Goal: Information Seeking & Learning: Learn about a topic

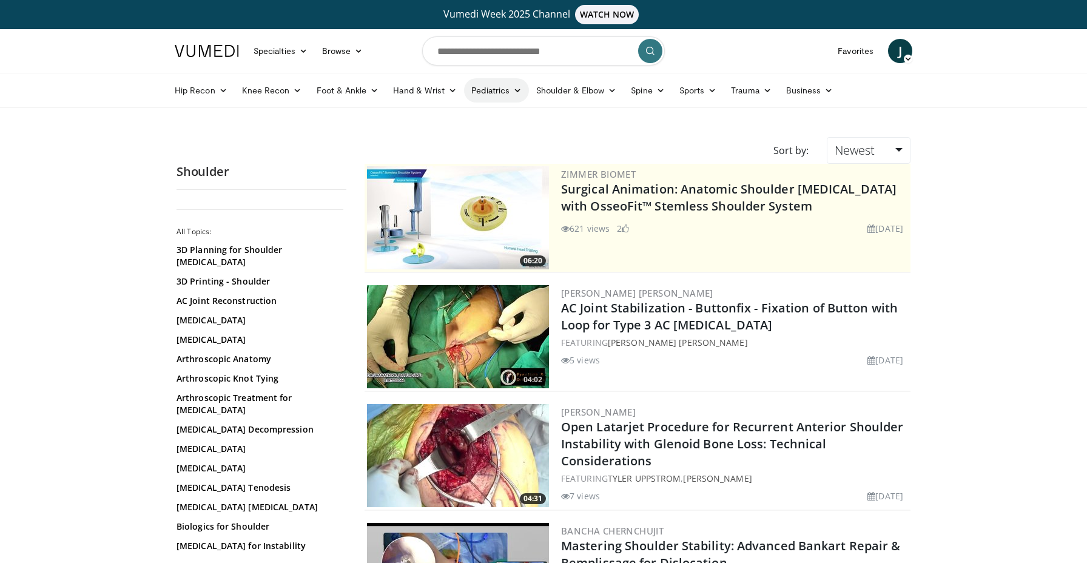
click at [486, 90] on link "Pediatrics" at bounding box center [496, 90] width 65 height 24
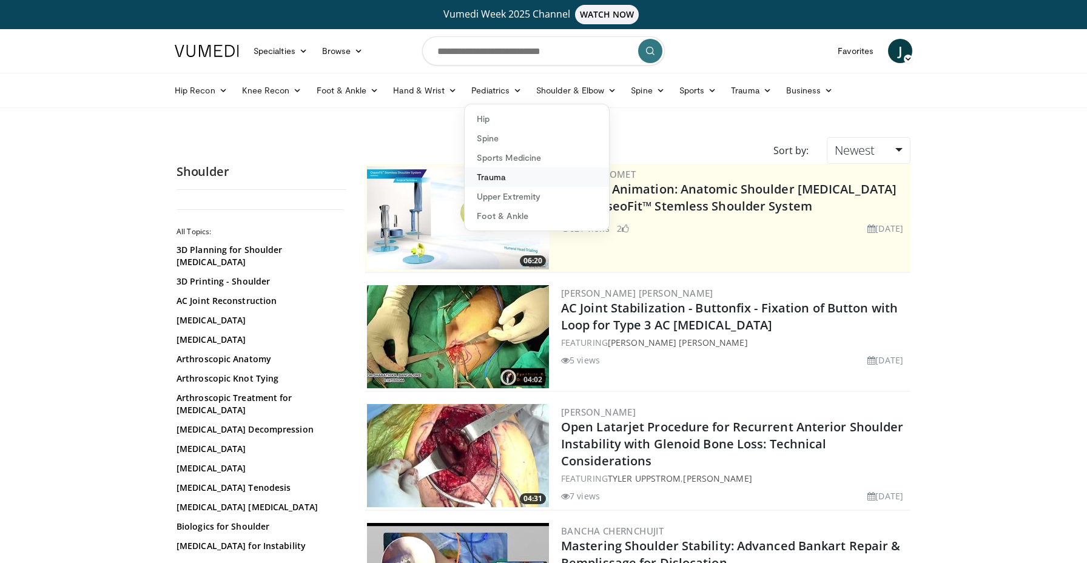
click at [486, 178] on link "Trauma" at bounding box center [536, 176] width 144 height 19
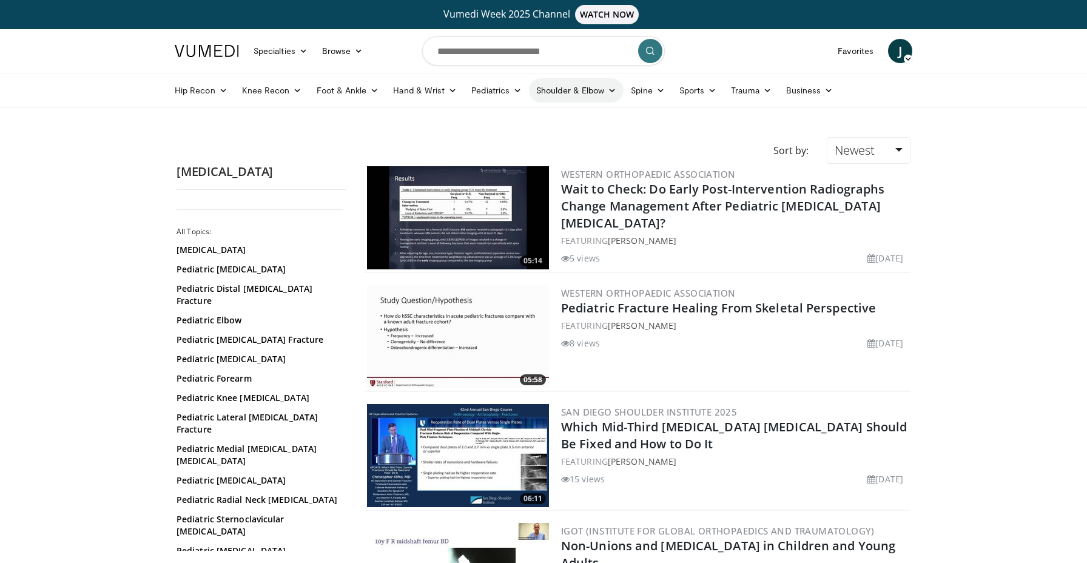
click at [559, 88] on link "Shoulder & Elbow" at bounding box center [576, 90] width 95 height 24
click at [515, 143] on link "Shoulder" at bounding box center [550, 138] width 144 height 19
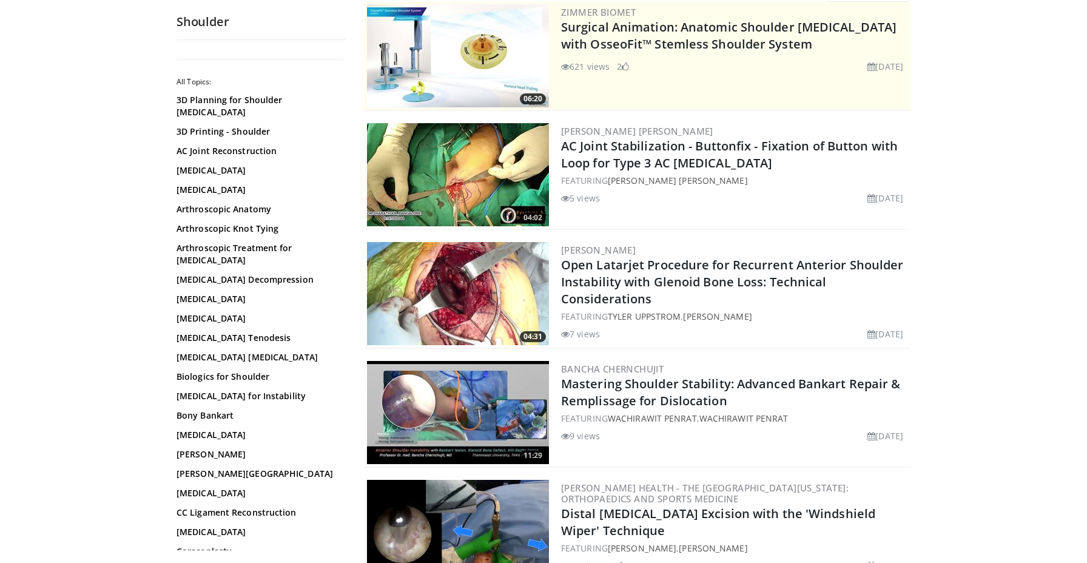
scroll to position [166, 0]
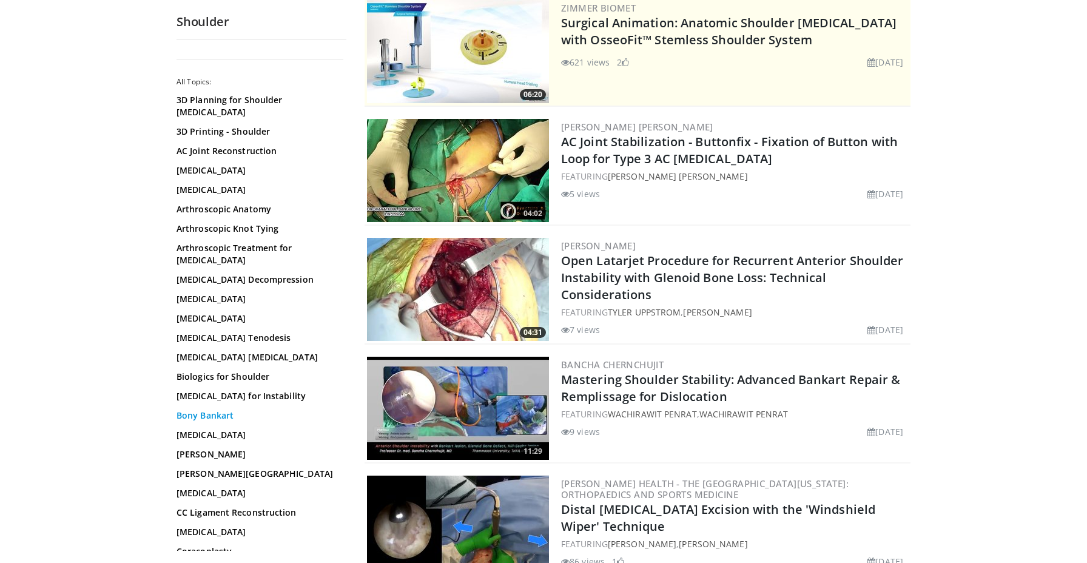
click at [204, 409] on link "Bony Bankart" at bounding box center [258, 415] width 164 height 12
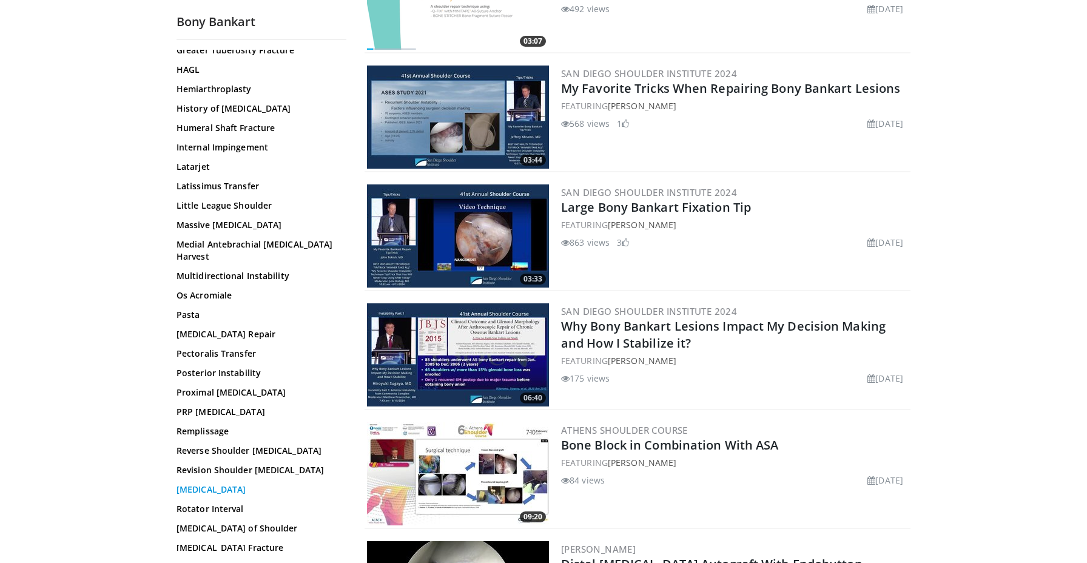
scroll to position [650, 0]
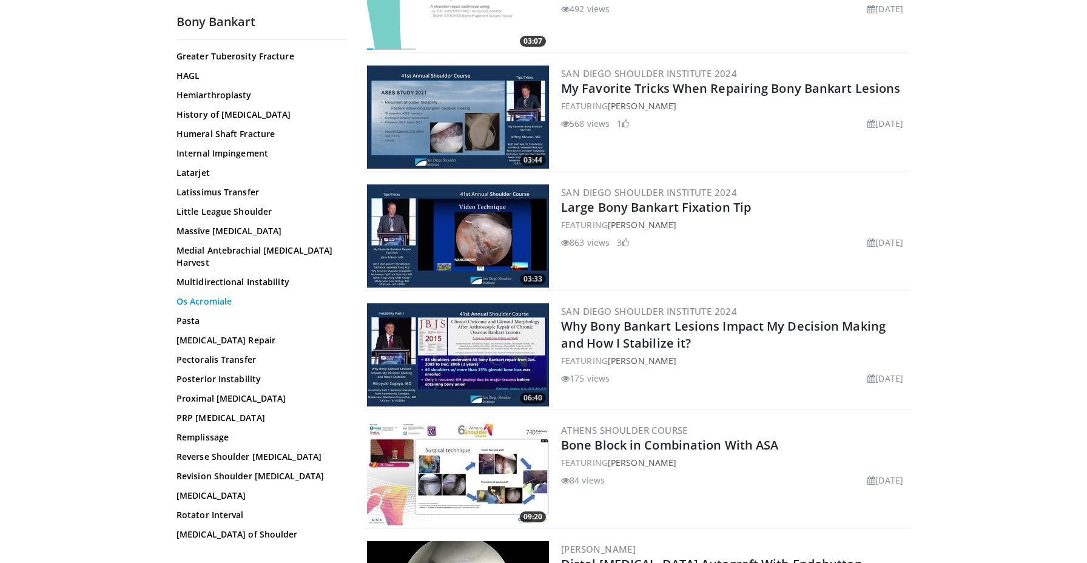
click at [203, 295] on link "Os Acromiale" at bounding box center [258, 301] width 164 height 12
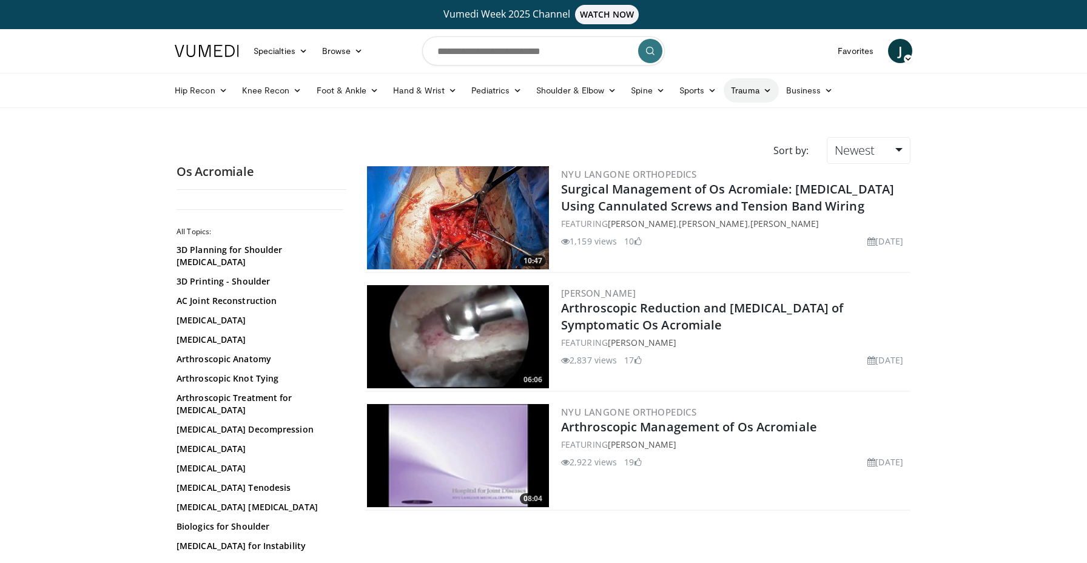
click at [754, 91] on link "Trauma" at bounding box center [750, 90] width 55 height 24
click at [672, 201] on link "Upper Extremity" at bounding box center [705, 196] width 144 height 19
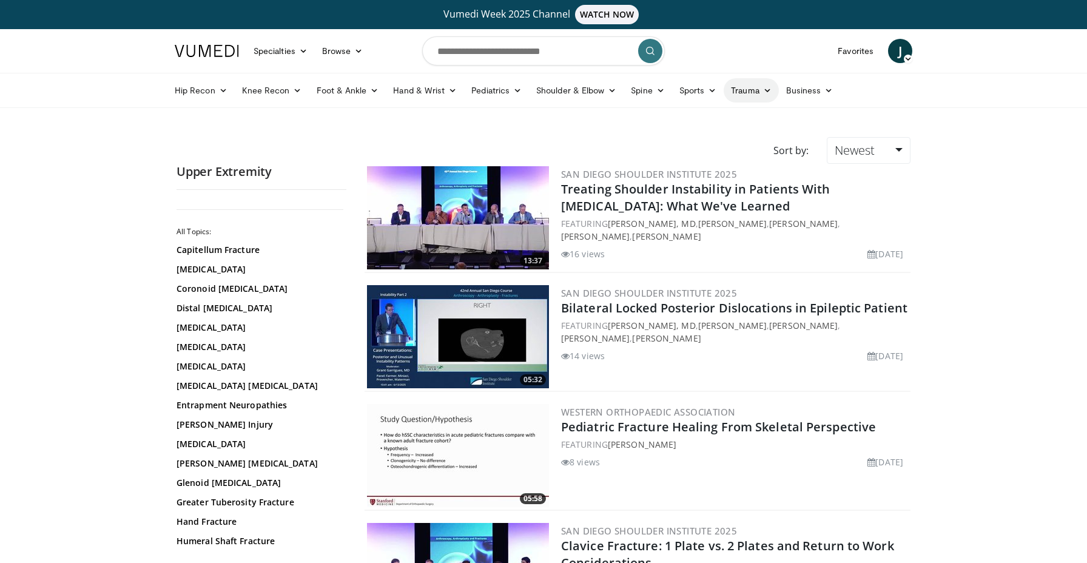
click at [750, 93] on link "Trauma" at bounding box center [750, 90] width 55 height 24
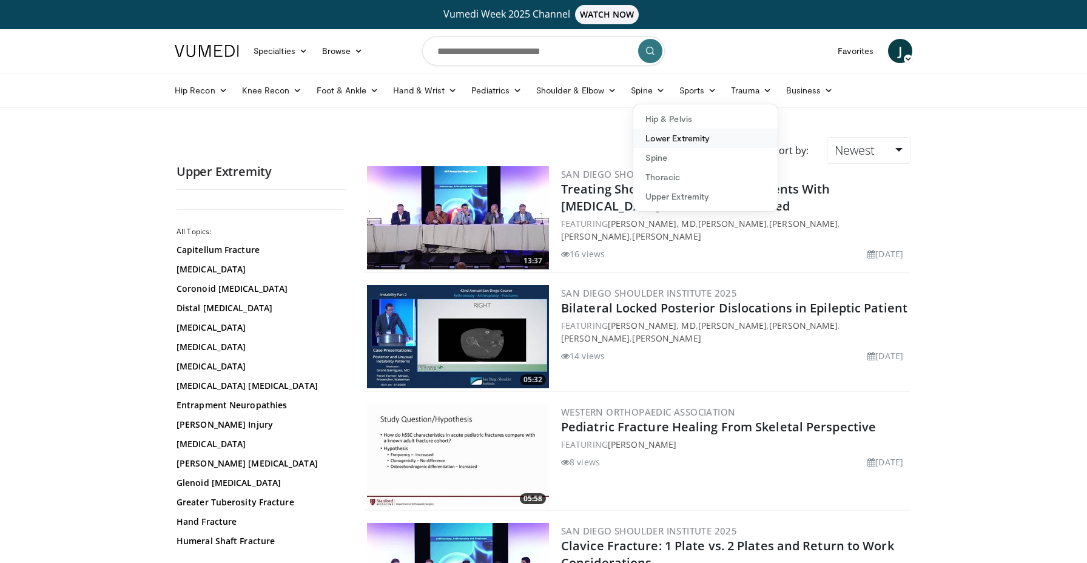
click at [689, 140] on link "Lower Extremity" at bounding box center [705, 138] width 144 height 19
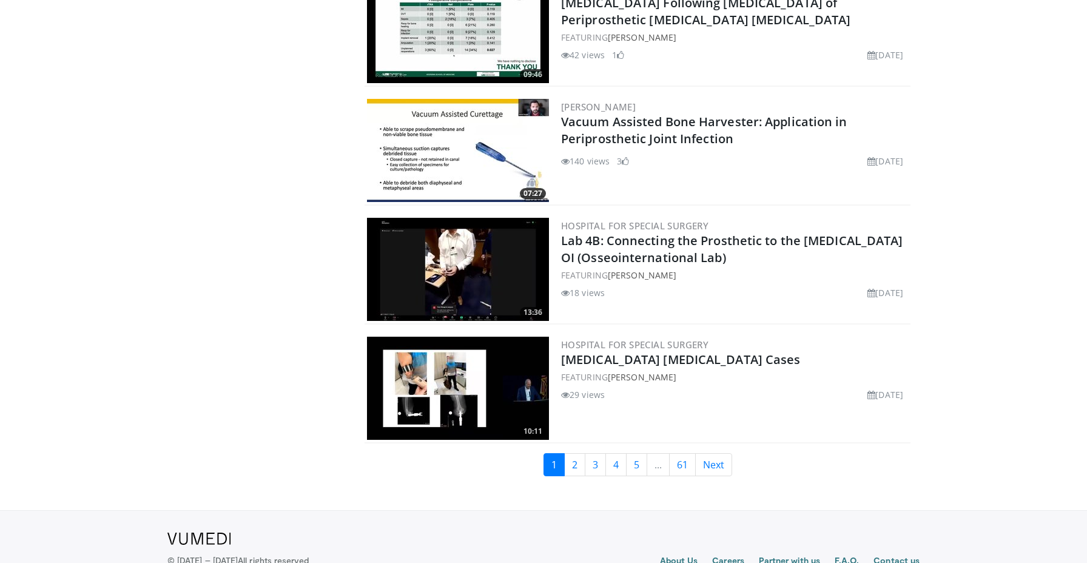
scroll to position [2712, 0]
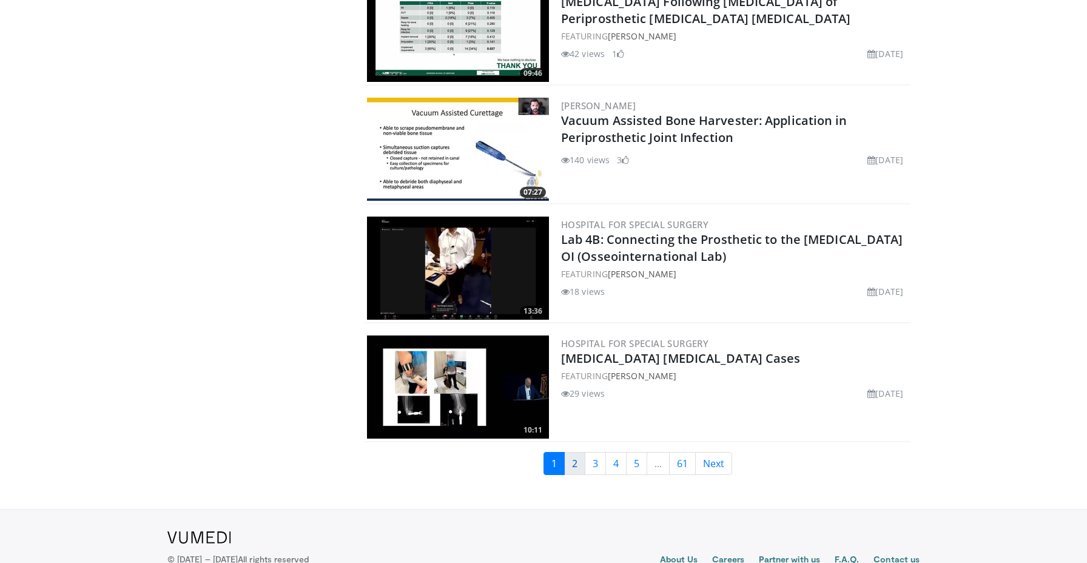
click at [576, 452] on link "2" at bounding box center [574, 463] width 21 height 23
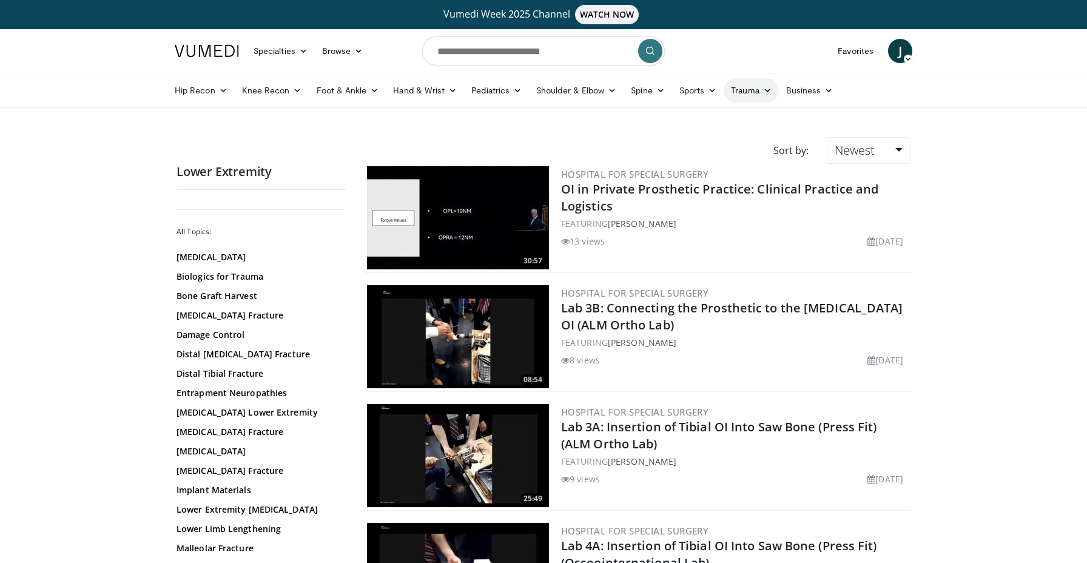
click at [760, 89] on link "Trauma" at bounding box center [750, 90] width 55 height 24
click at [691, 122] on link "Hip & Pelvis" at bounding box center [705, 118] width 144 height 19
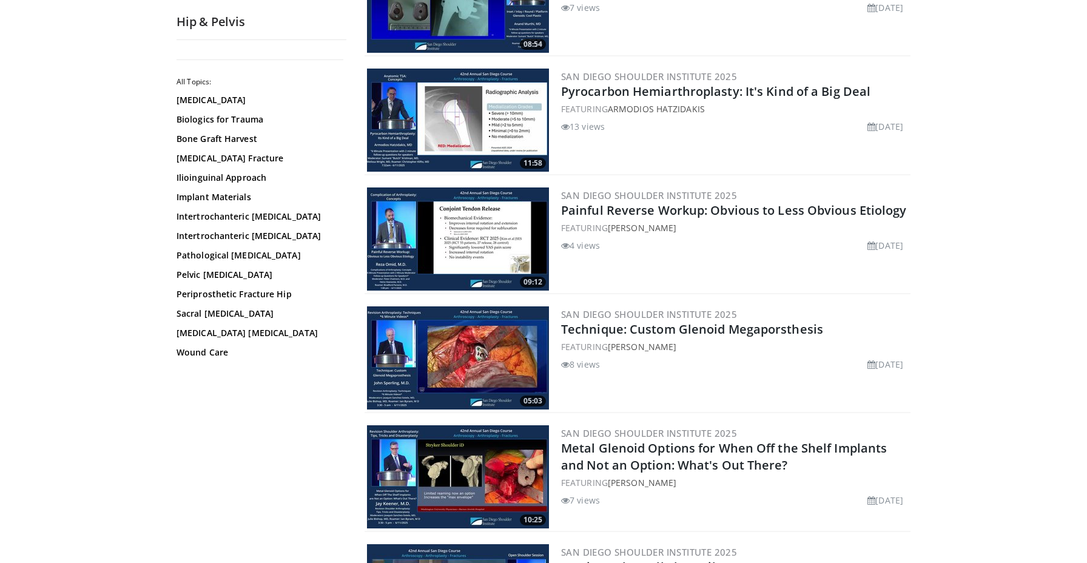
scroll to position [605, 0]
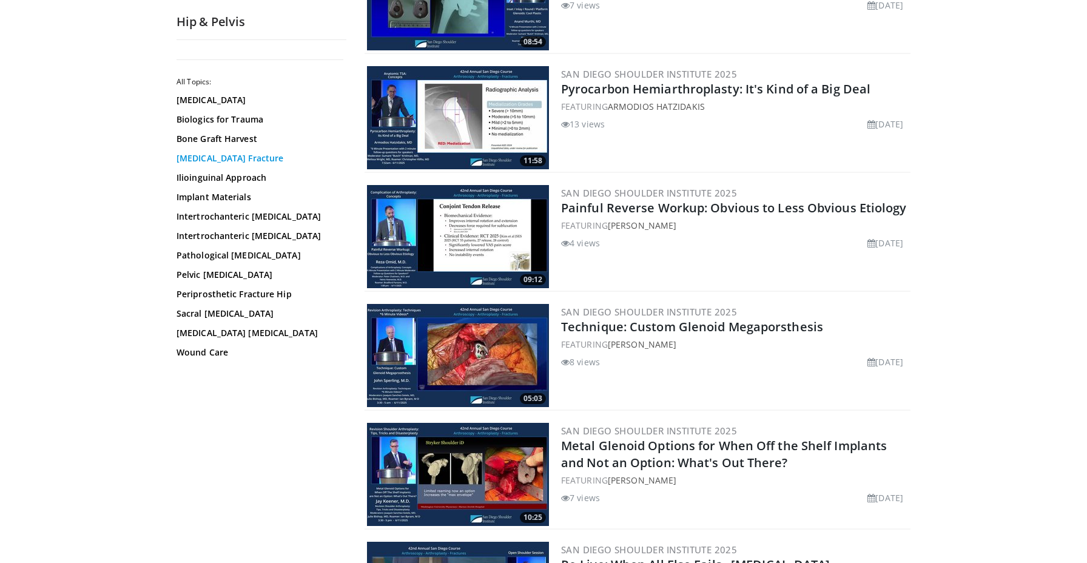
click at [210, 160] on link "[MEDICAL_DATA] Fracture" at bounding box center [258, 158] width 164 height 12
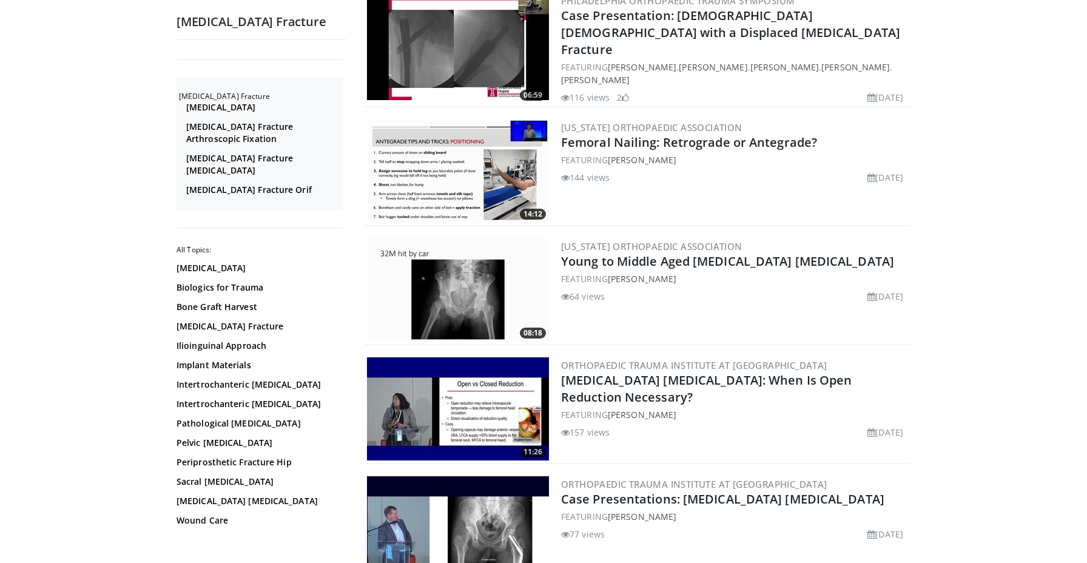
scroll to position [175, 0]
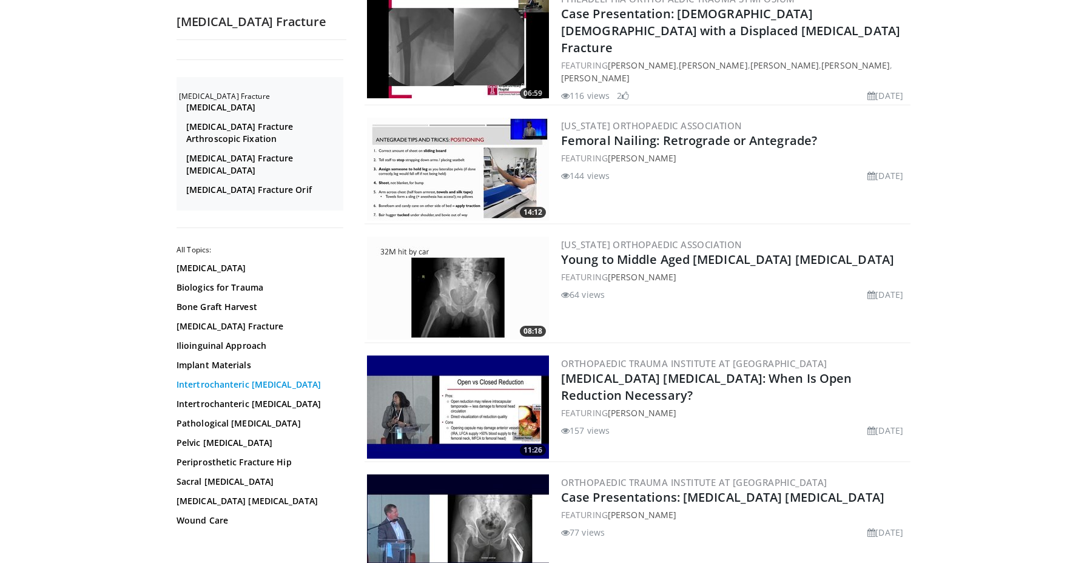
click at [224, 378] on link "Intertrochanteric [MEDICAL_DATA]" at bounding box center [258, 384] width 164 height 12
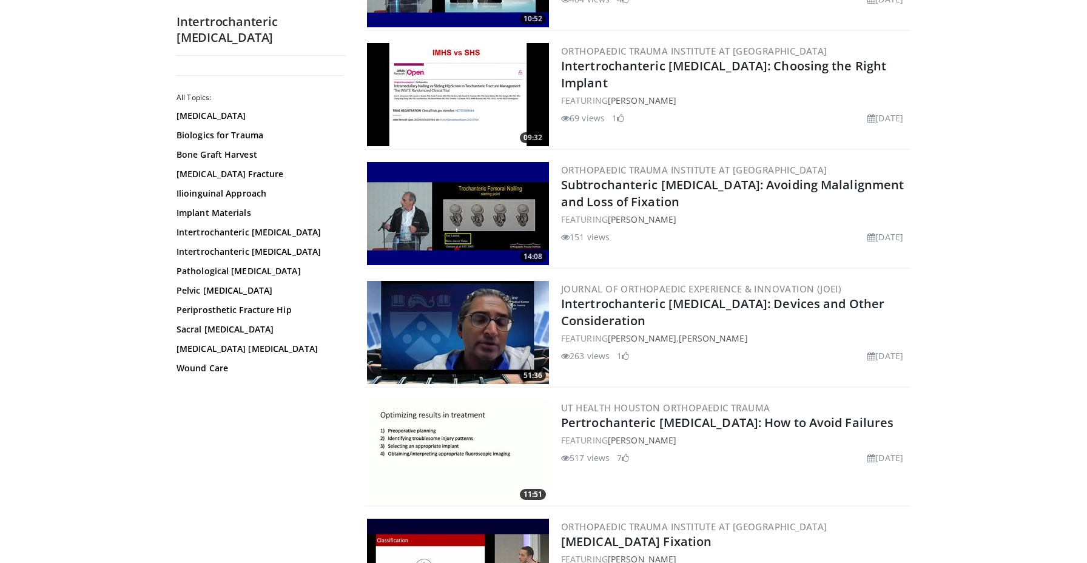
scroll to position [353, 0]
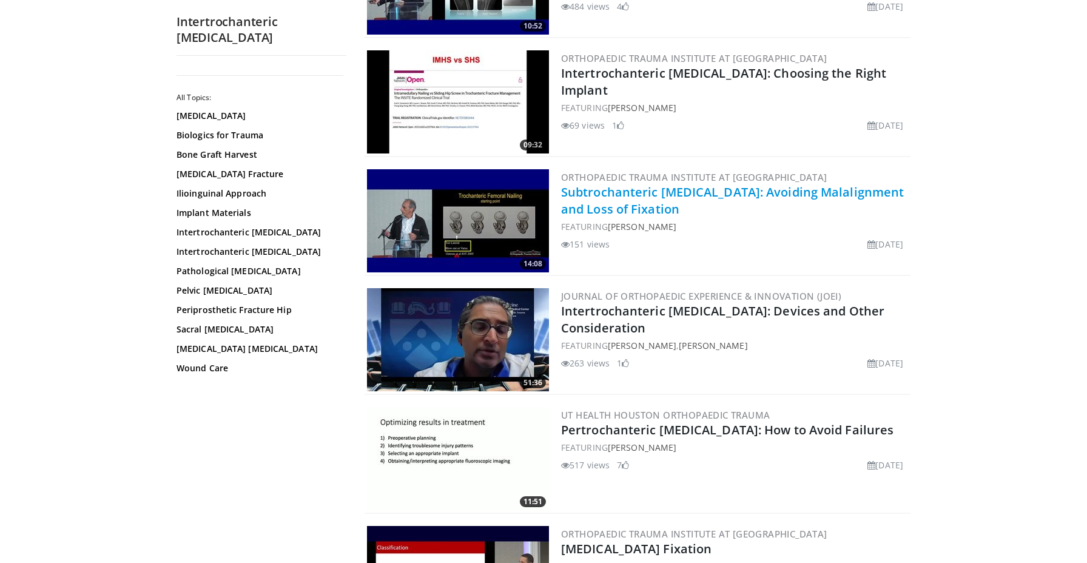
click at [632, 199] on link "Subtrochanteric [MEDICAL_DATA]: Avoiding Malalignment and Loss of Fixation" at bounding box center [732, 200] width 343 height 33
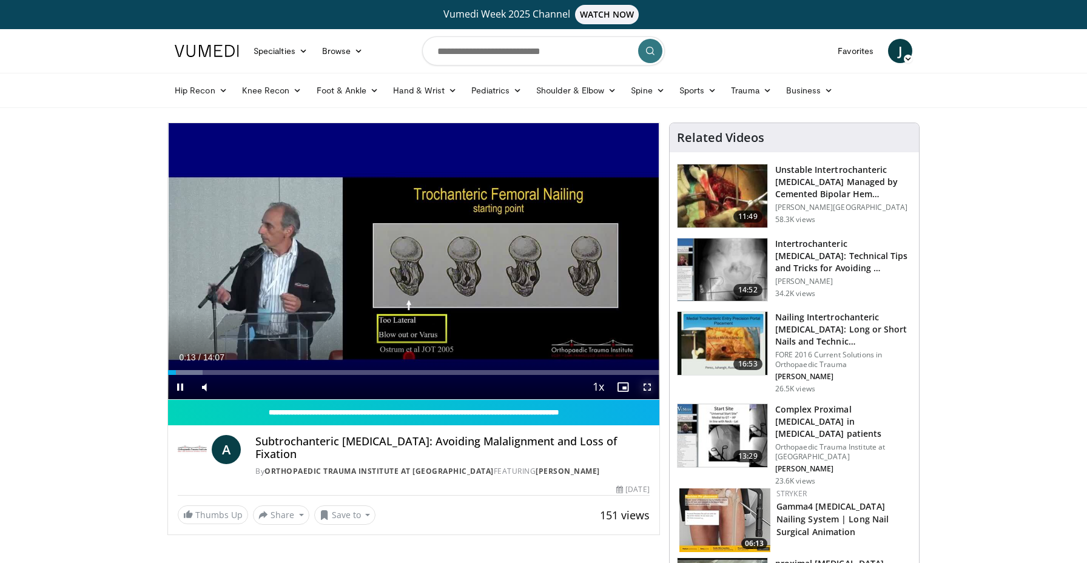
click at [646, 390] on span "Video Player" at bounding box center [647, 387] width 24 height 24
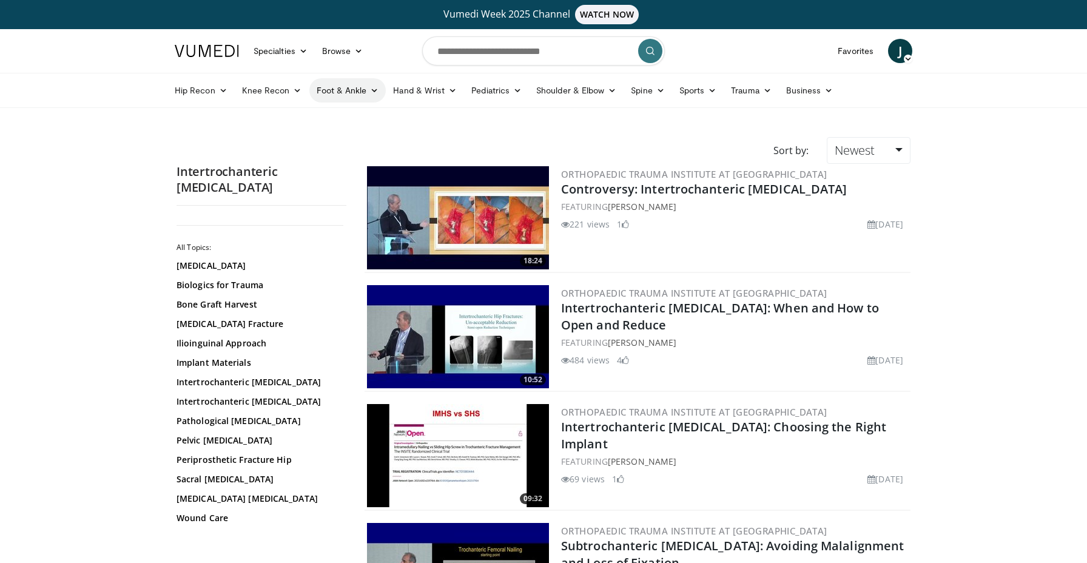
click at [330, 92] on link "Foot & Ankle" at bounding box center [347, 90] width 77 height 24
click at [331, 182] on link "Ankle" at bounding box center [382, 176] width 144 height 19
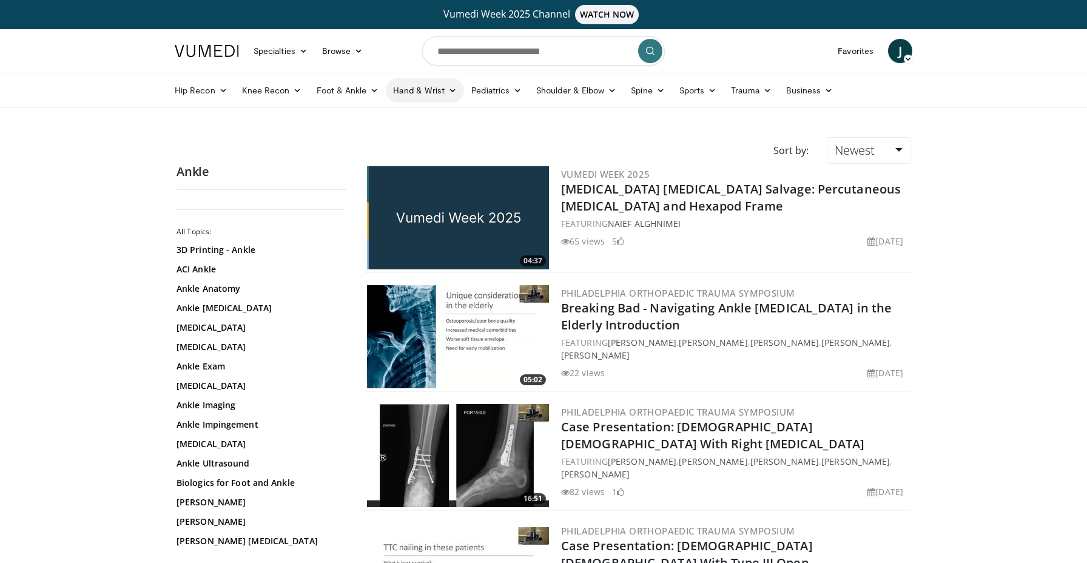
click at [417, 96] on link "Hand & Wrist" at bounding box center [425, 90] width 78 height 24
click at [416, 121] on link "Hand" at bounding box center [458, 118] width 144 height 19
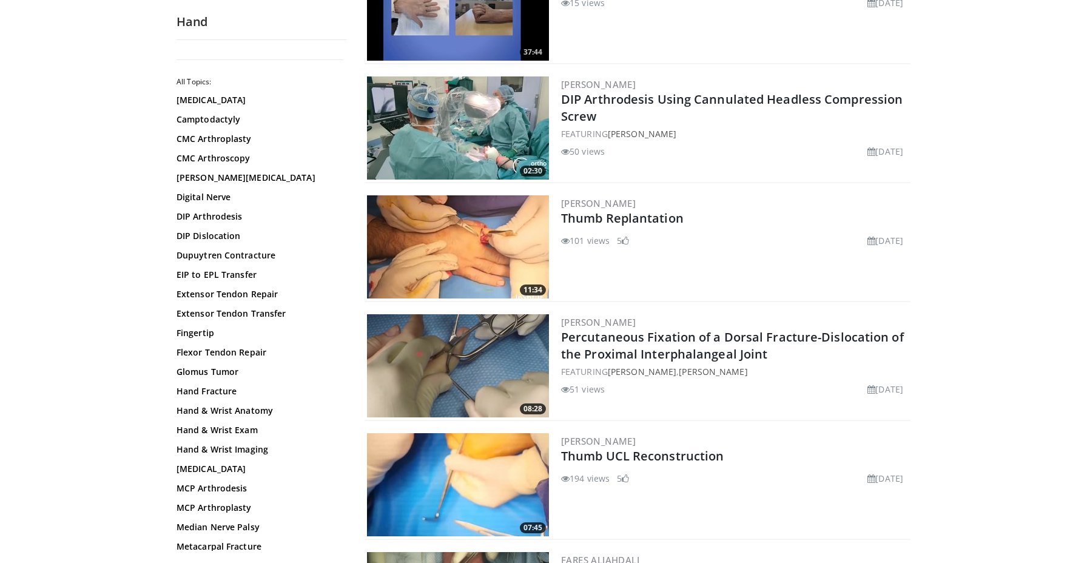
scroll to position [214, 0]
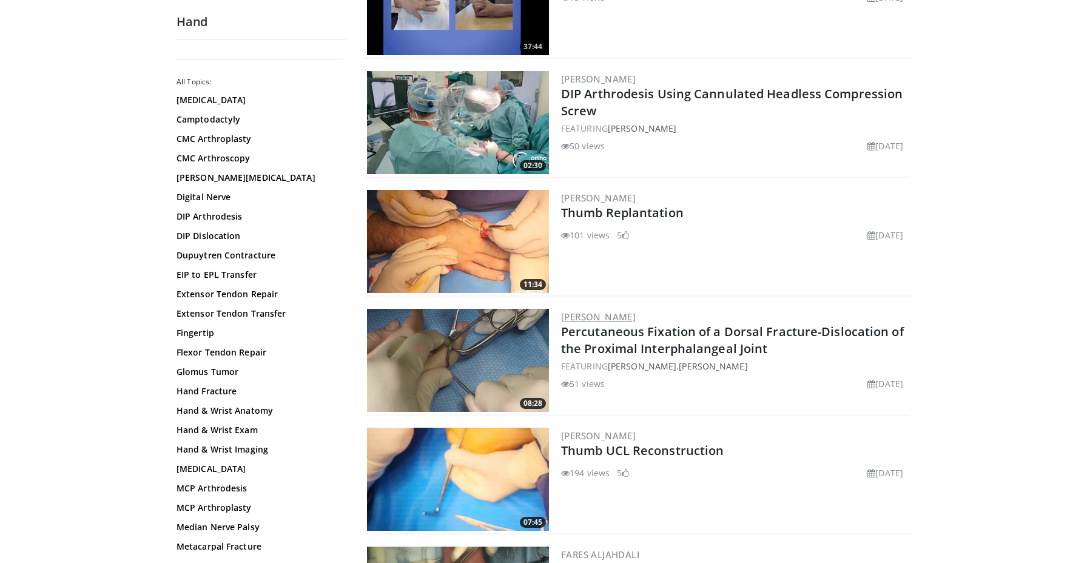
click at [607, 317] on link "[PERSON_NAME]" at bounding box center [598, 316] width 75 height 12
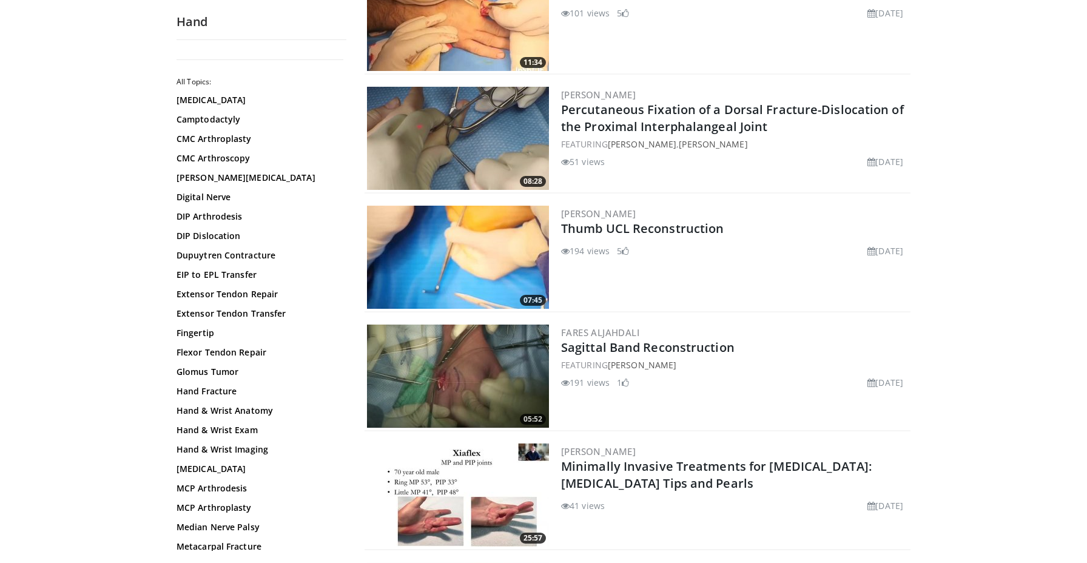
scroll to position [0, 0]
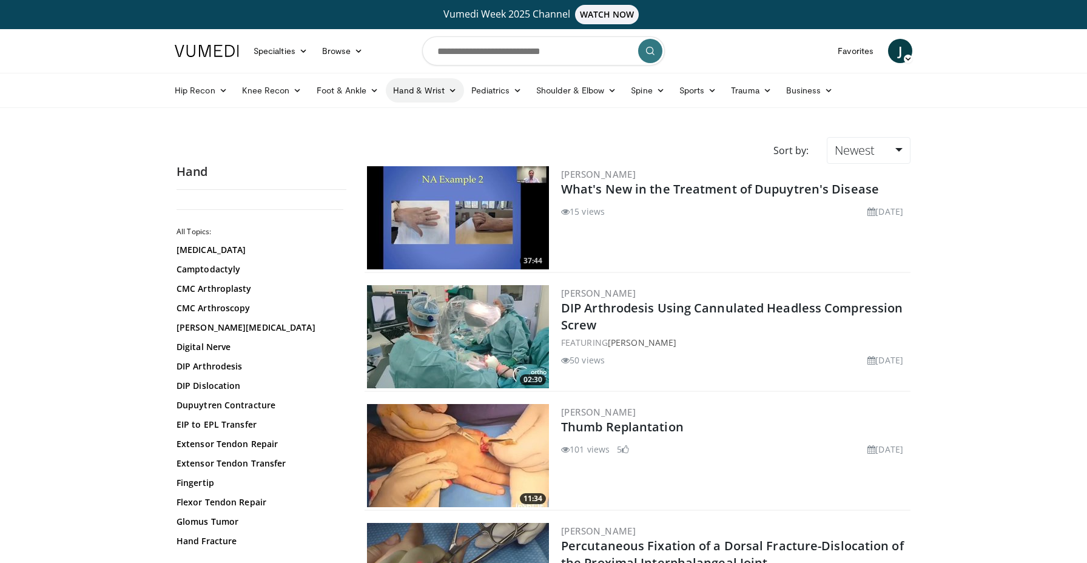
click at [398, 97] on link "Hand & Wrist" at bounding box center [425, 90] width 78 height 24
click at [407, 141] on link "Wrist" at bounding box center [458, 138] width 144 height 19
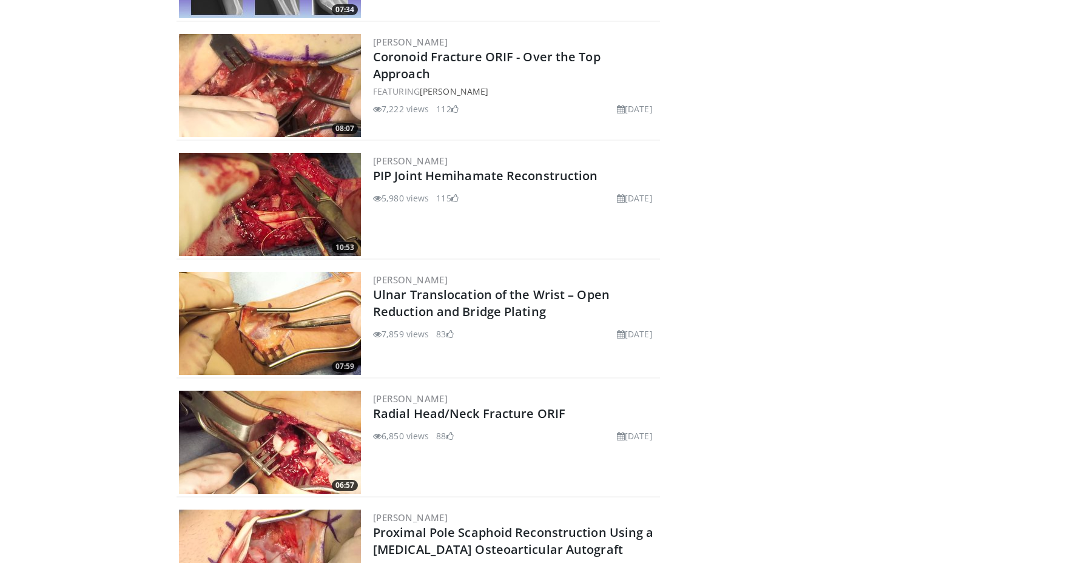
scroll to position [1228, 0]
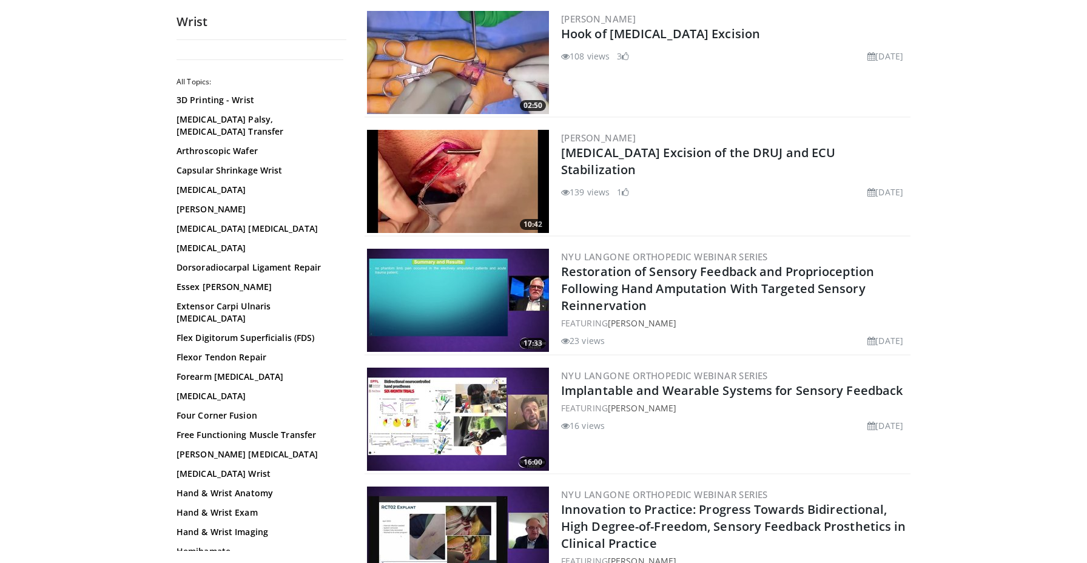
scroll to position [1958, 0]
